Goal: Information Seeking & Learning: Find specific fact

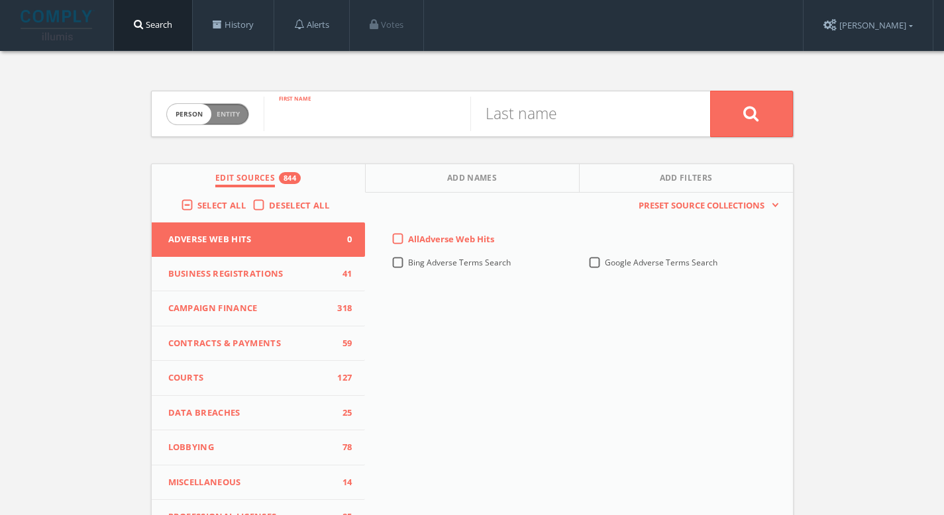
click at [293, 117] on input "text" at bounding box center [367, 114] width 207 height 34
click at [244, 119] on span "Person Entity" at bounding box center [207, 114] width 81 height 21
checkbox input "true"
click at [326, 113] on input "text" at bounding box center [487, 114] width 447 height 34
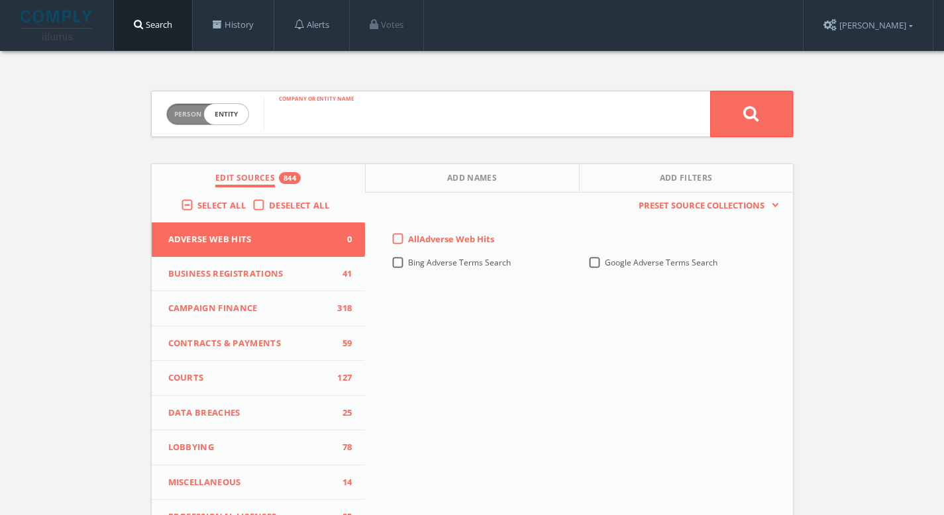
paste input "Philanthropic Consortium"
type input "Philanthropic Consortium"
click at [780, 116] on button at bounding box center [751, 114] width 83 height 46
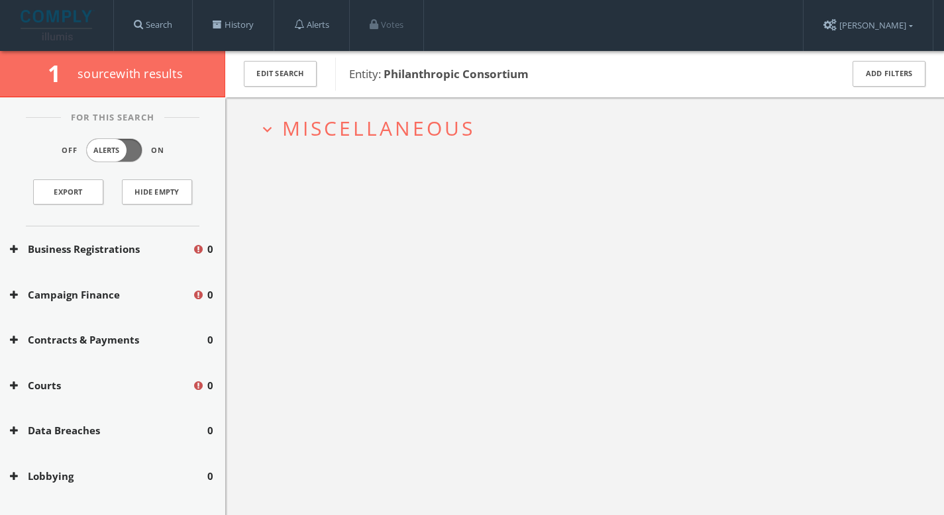
scroll to position [77, 0]
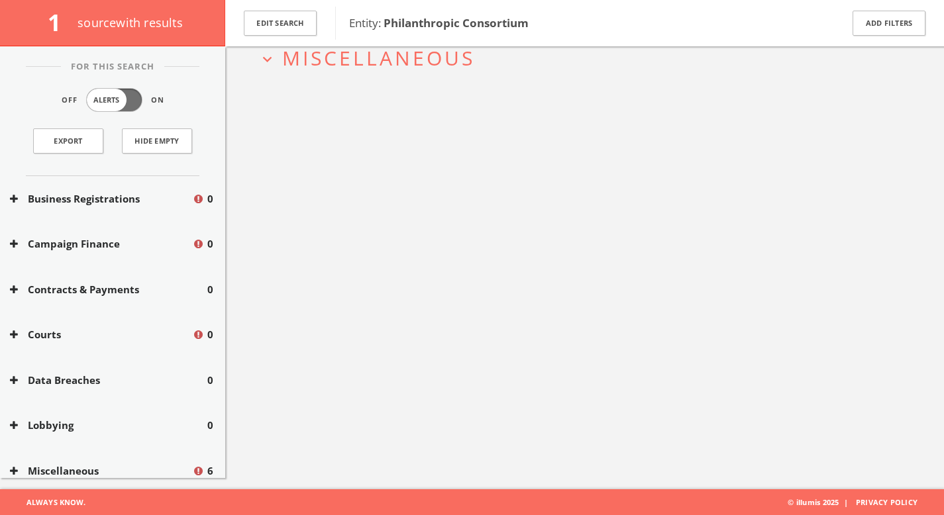
click at [106, 473] on button "Miscellaneous" at bounding box center [101, 471] width 182 height 15
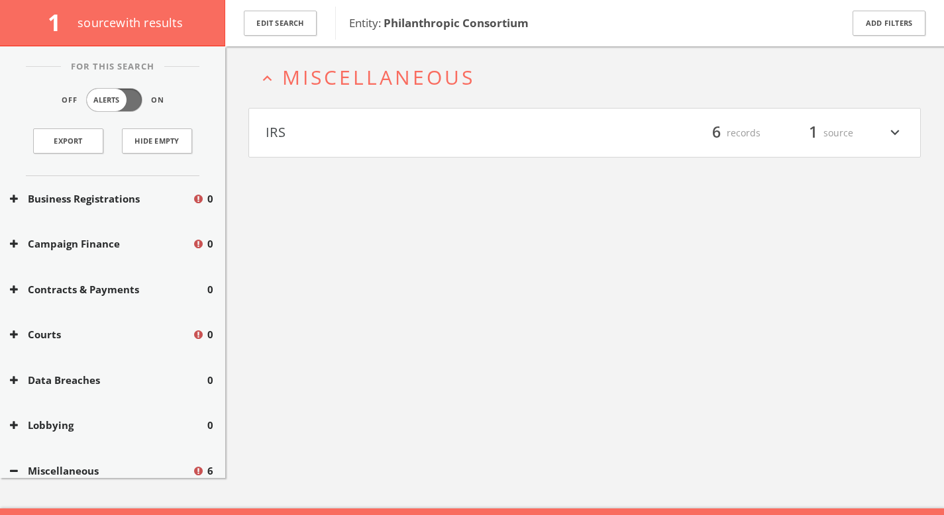
click at [452, 134] on button "IRS" at bounding box center [425, 133] width 319 height 23
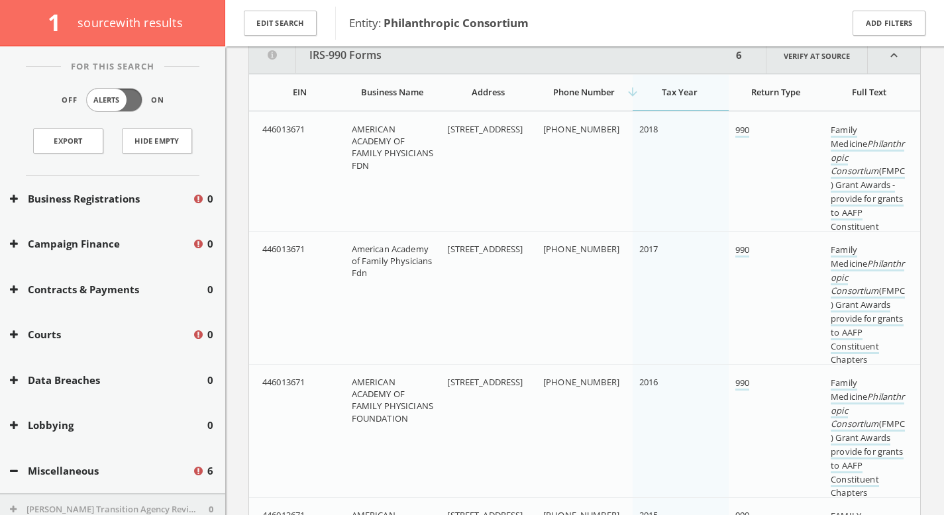
scroll to position [193, 0]
